Goal: Contribute content

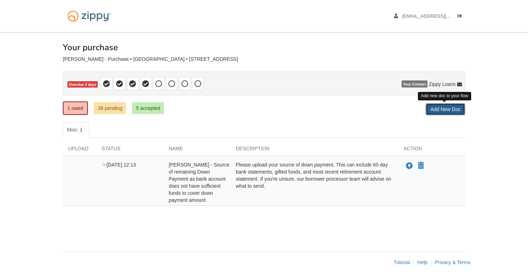
click at [437, 108] on link "Add New Doc" at bounding box center [446, 109] width 40 height 12
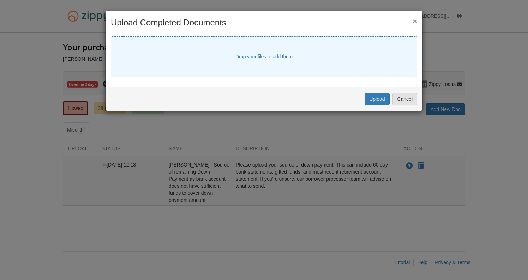
select select "****"
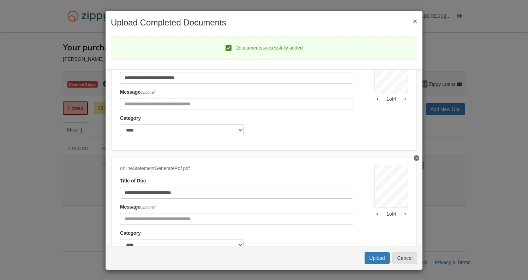
scroll to position [56, 0]
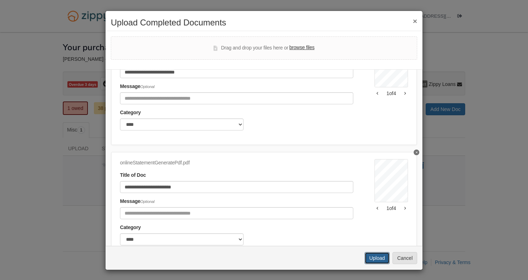
click at [371, 257] on button "Upload" at bounding box center [377, 258] width 25 height 12
